Goal: Task Accomplishment & Management: Use online tool/utility

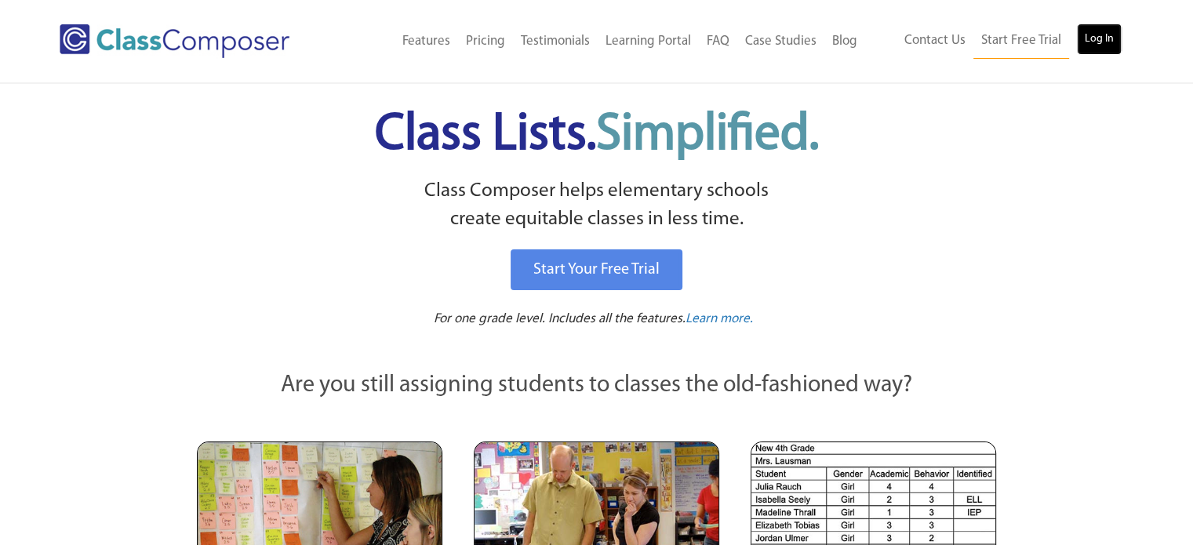
click at [1107, 41] on link "Log In" at bounding box center [1099, 39] width 45 height 31
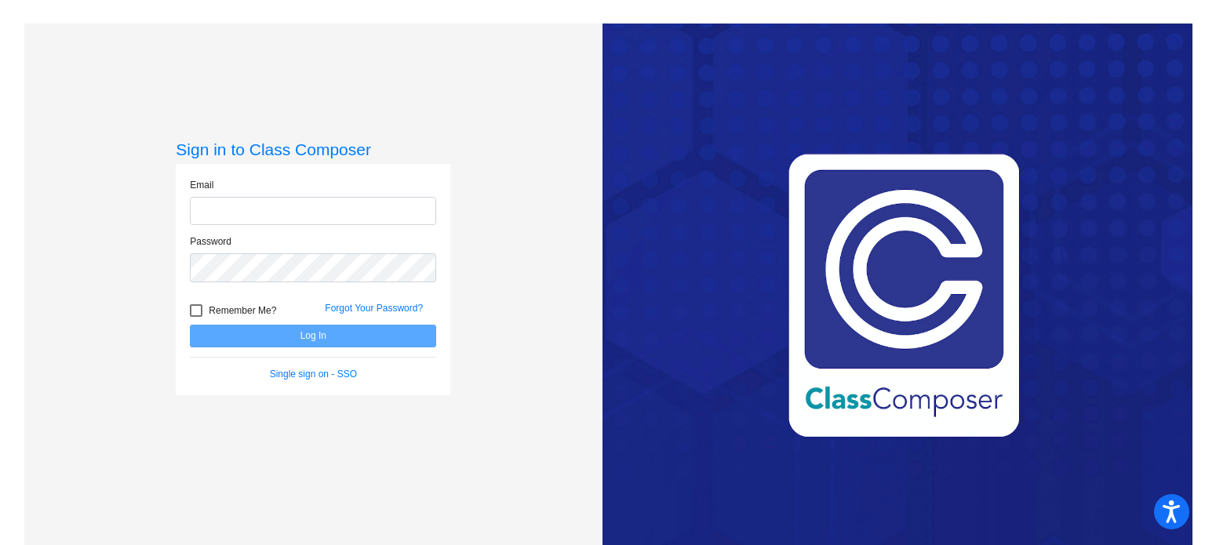
type input "[EMAIL_ADDRESS][PERSON_NAME][DOMAIN_NAME]"
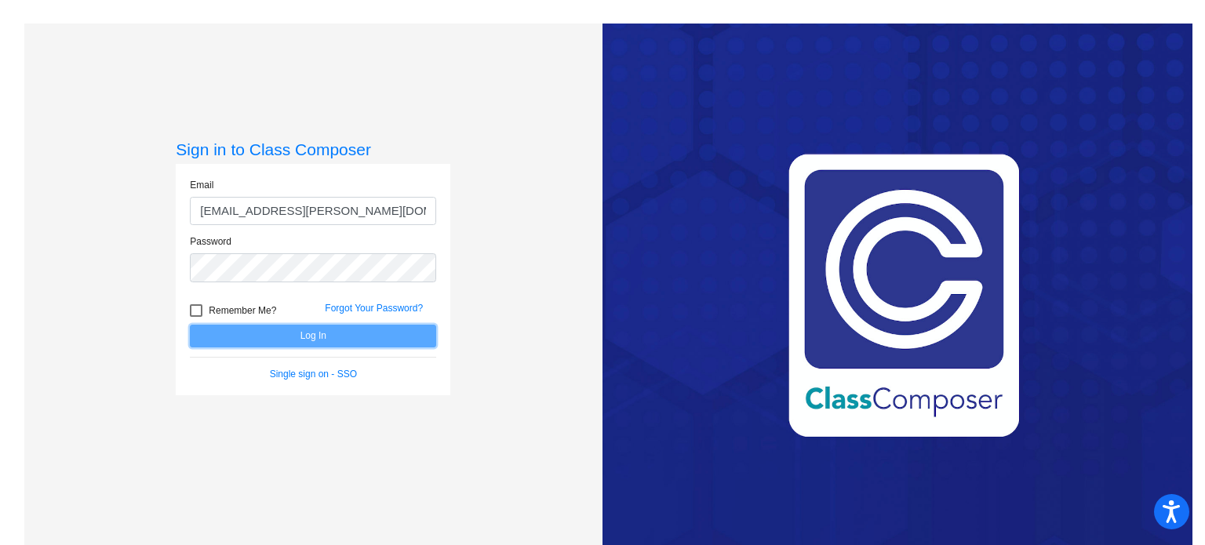
click at [297, 333] on button "Log In" at bounding box center [313, 336] width 246 height 23
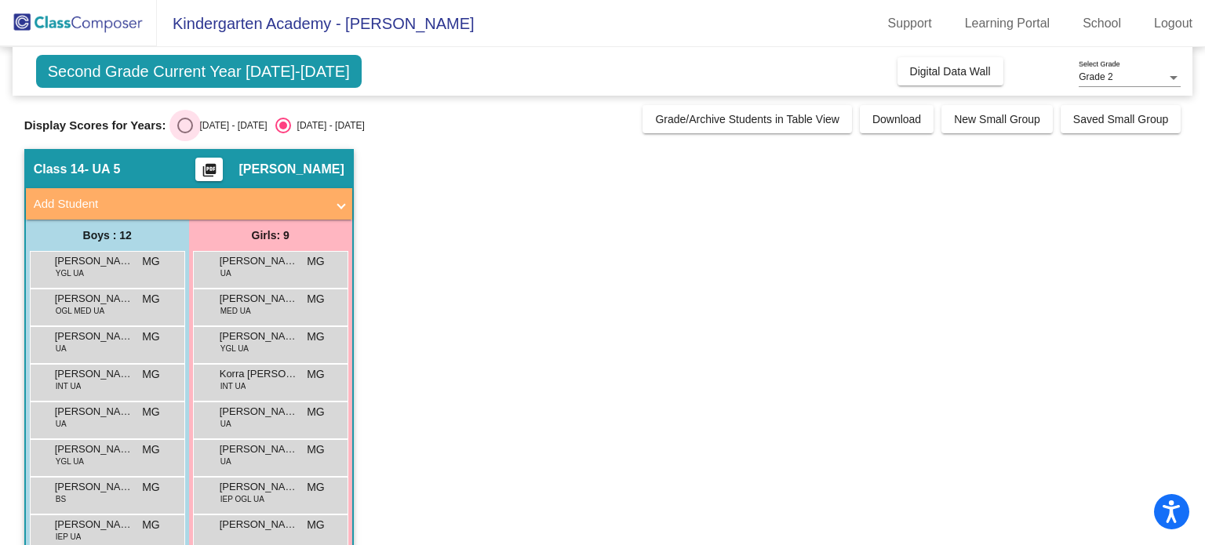
click at [209, 128] on div "[DATE] - [DATE]" at bounding box center [230, 125] width 74 height 14
click at [185, 133] on input "[DATE] - [DATE]" at bounding box center [184, 133] width 1 height 1
radio input "true"
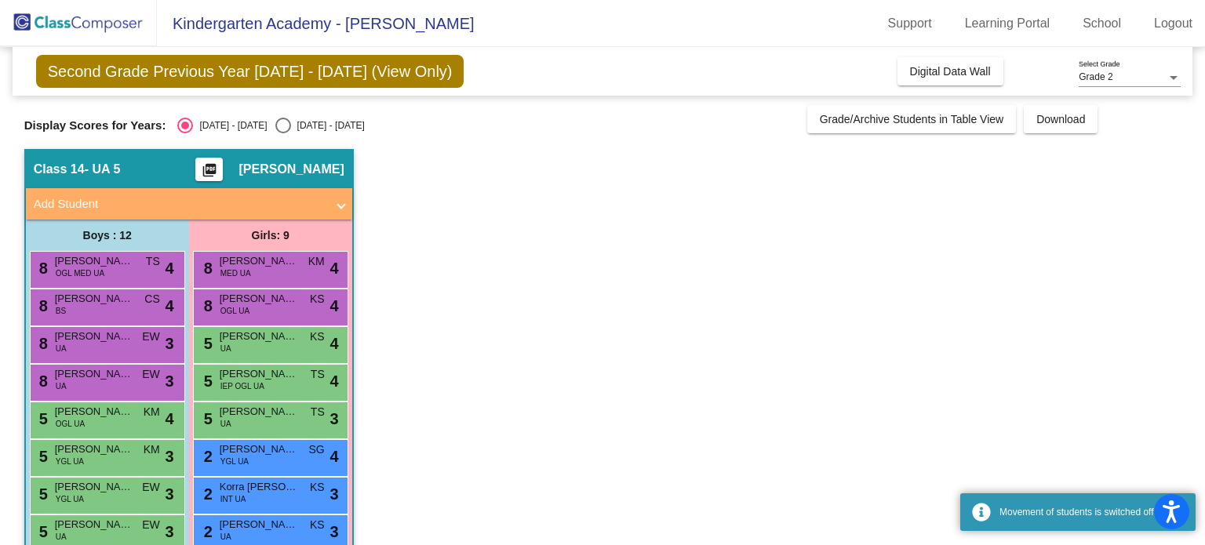
scroll to position [78, 0]
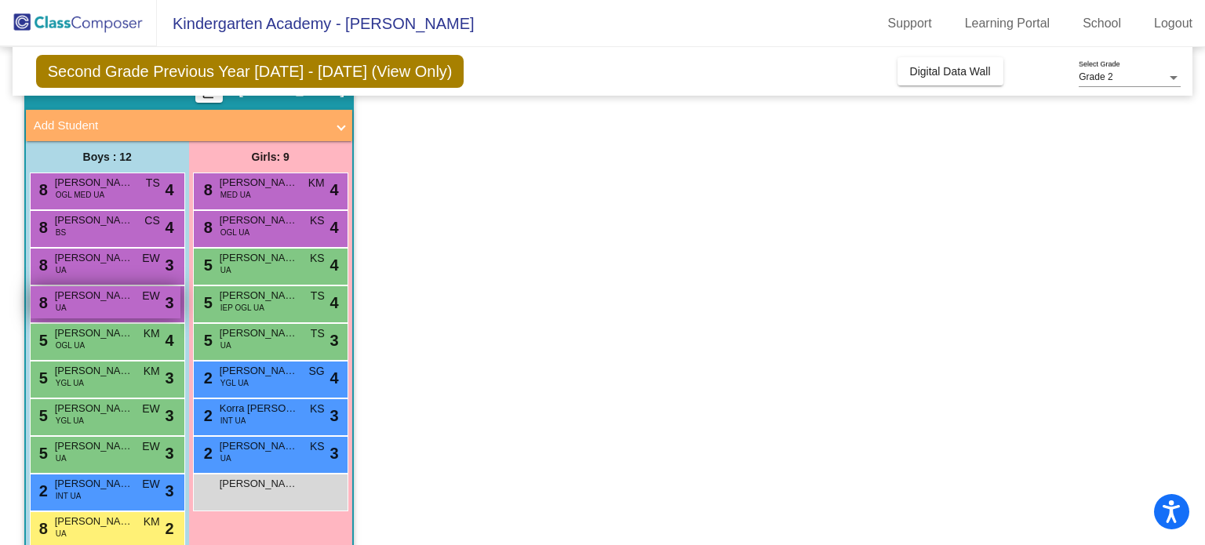
click at [103, 297] on span "[PERSON_NAME]" at bounding box center [94, 296] width 78 height 16
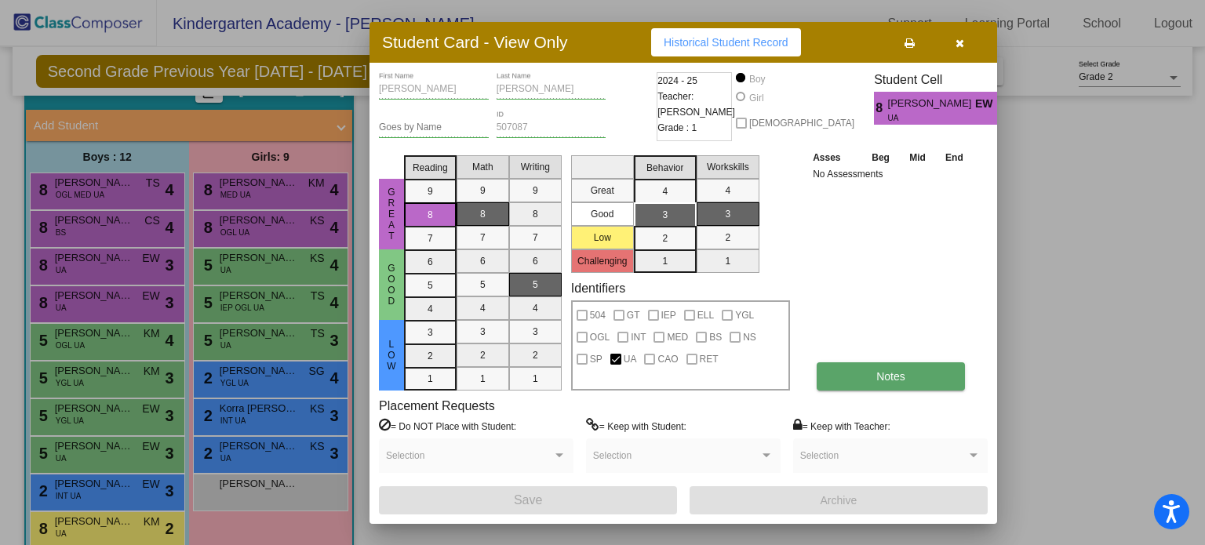
click at [900, 382] on button "Notes" at bounding box center [890, 376] width 148 height 28
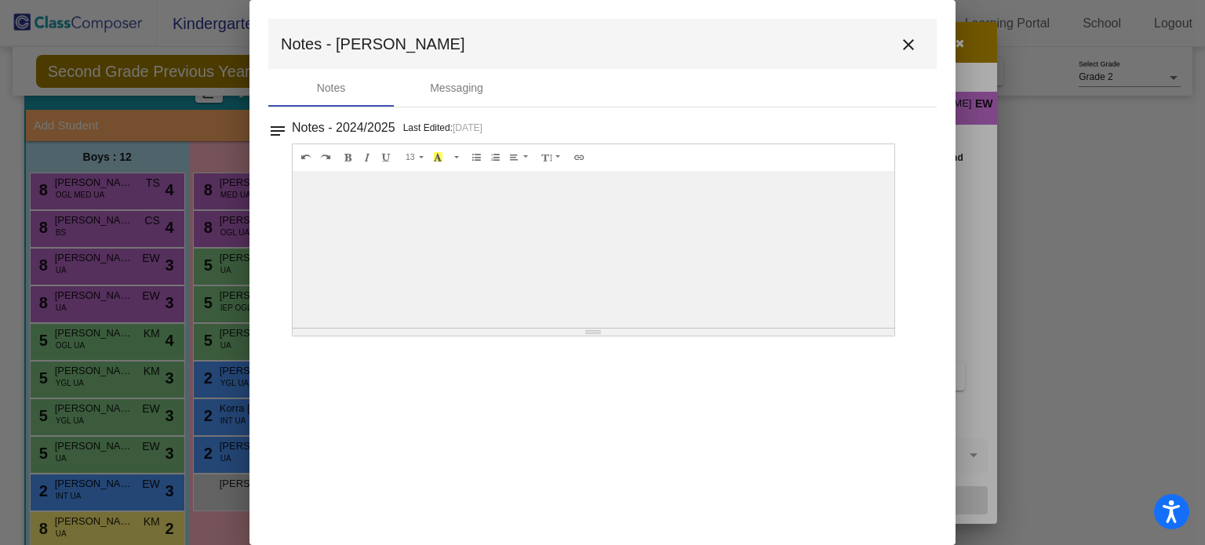
click at [912, 40] on mat-icon "close" at bounding box center [908, 44] width 19 height 19
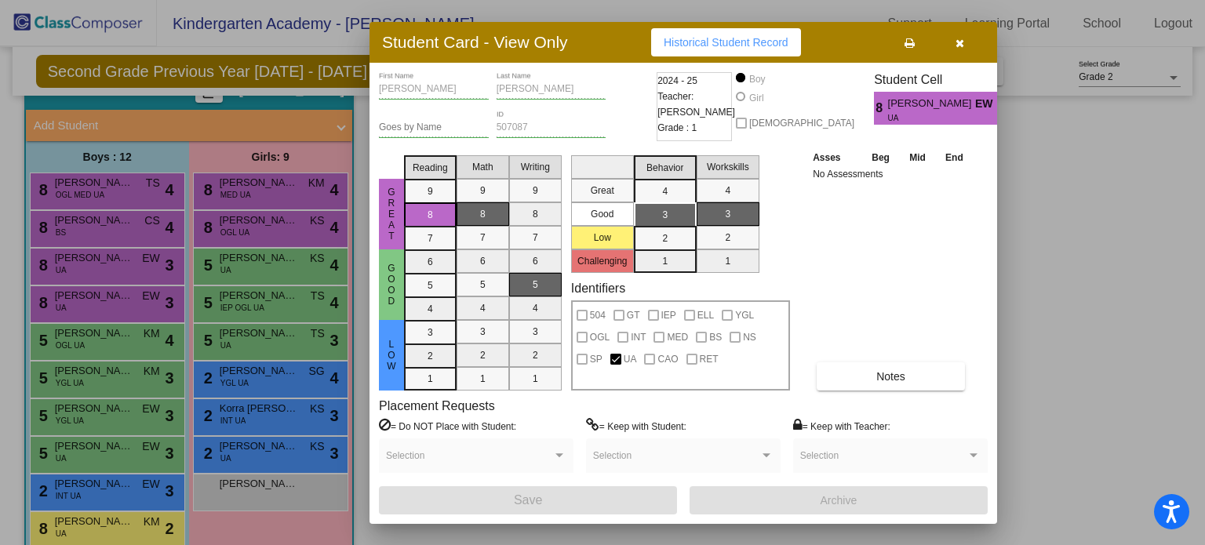
click at [965, 45] on button "button" at bounding box center [959, 42] width 50 height 28
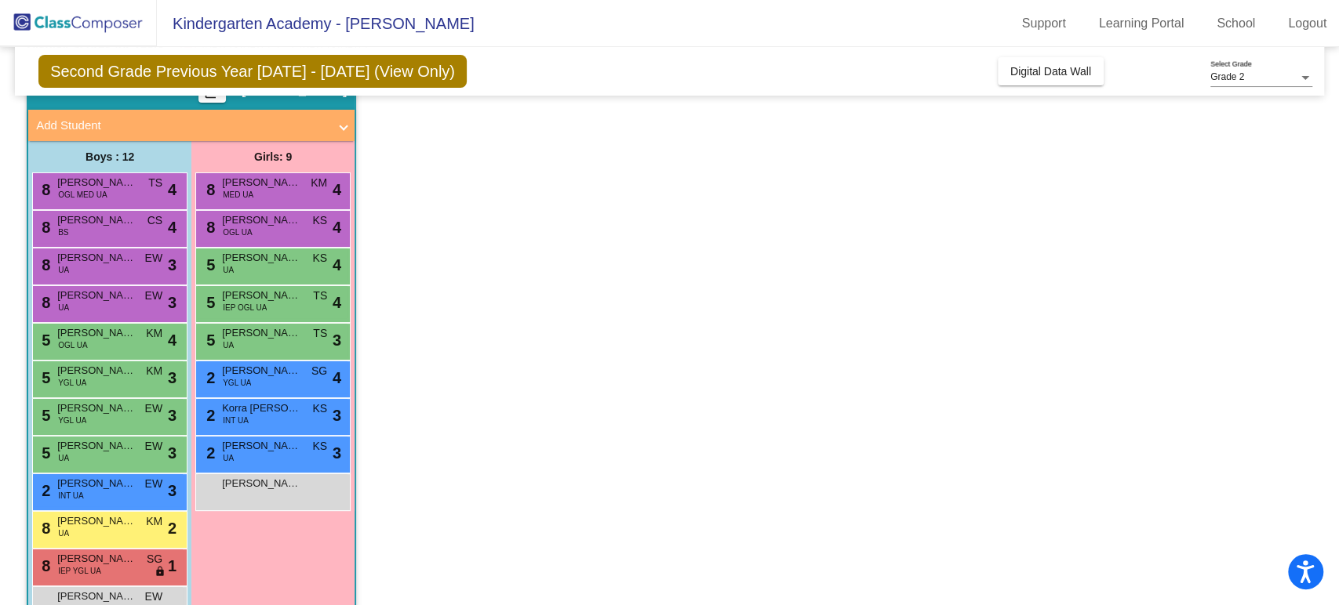
scroll to position [121, 0]
